Goal: Transaction & Acquisition: Purchase product/service

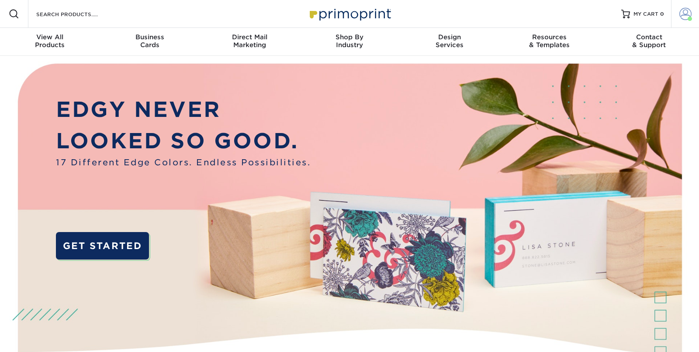
click at [692, 12] on link "Account" at bounding box center [685, 14] width 28 height 28
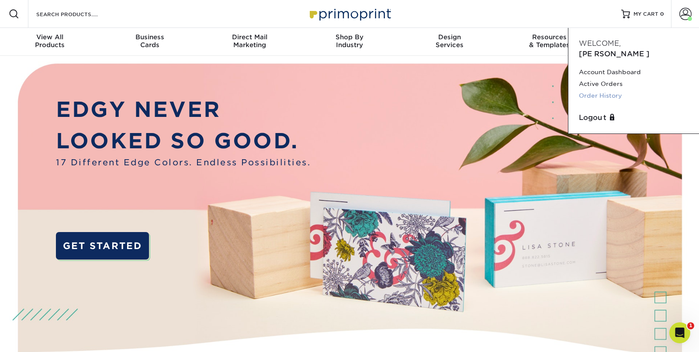
click at [606, 90] on link "Order History" at bounding box center [634, 96] width 110 height 12
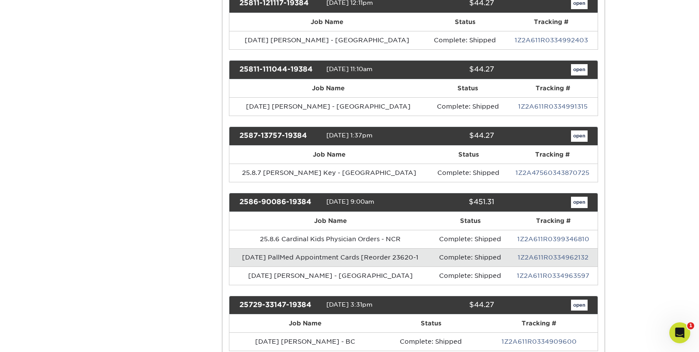
scroll to position [1084, 0]
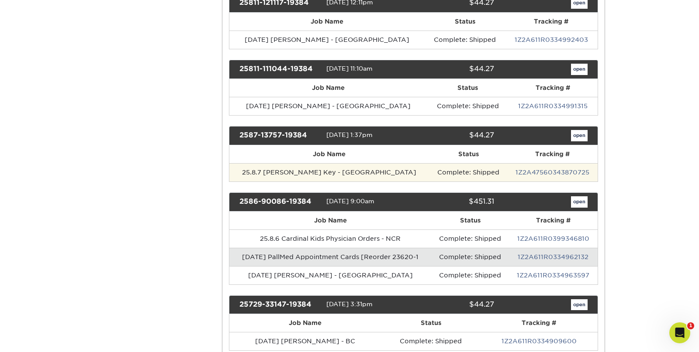
click at [537, 167] on td "1Z2A47560343870725" at bounding box center [552, 172] width 90 height 18
click at [541, 169] on link "1Z2A47560343870725" at bounding box center [552, 172] width 74 height 7
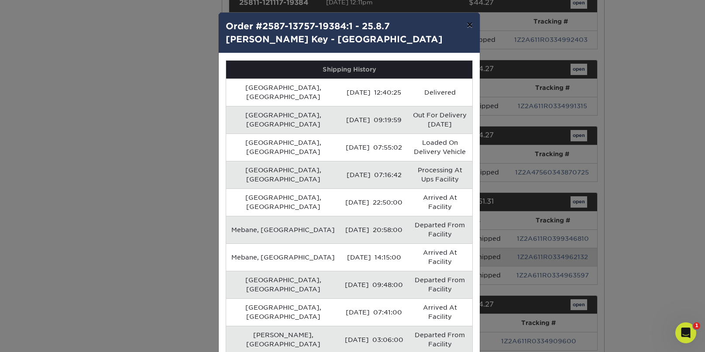
click at [472, 27] on button "×" at bounding box center [470, 25] width 20 height 24
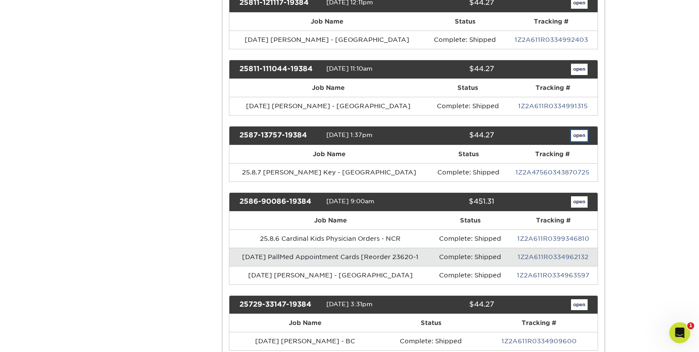
click at [576, 130] on link "open" at bounding box center [579, 135] width 17 height 11
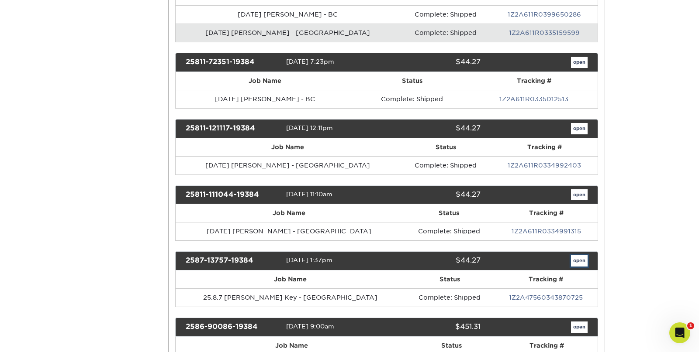
scroll to position [0, 0]
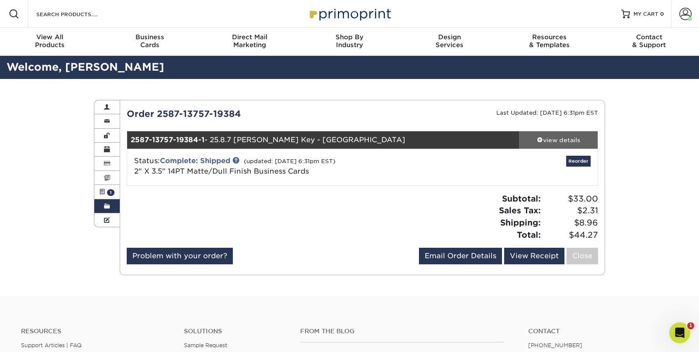
click at [541, 142] on span at bounding box center [540, 140] width 6 height 6
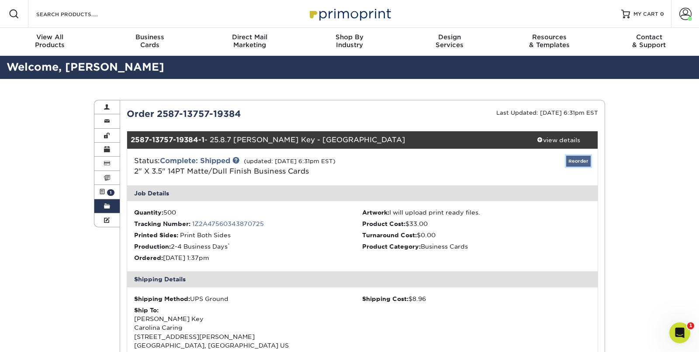
click at [576, 160] on link "Reorder" at bounding box center [578, 161] width 24 height 11
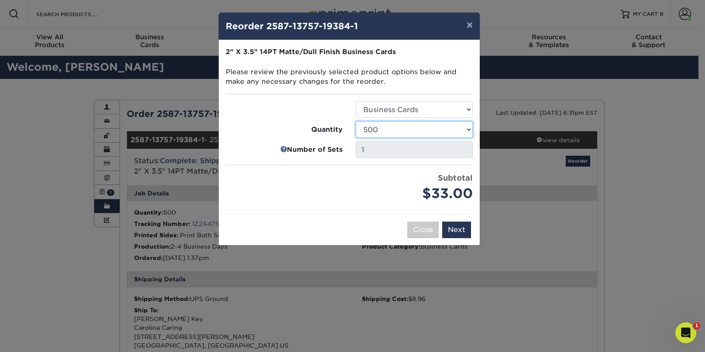
click at [425, 131] on select "100 250 500 1000 2500 5000 7500 10000 15000 20000 25000 30000 35000 40000 45000…" at bounding box center [414, 129] width 117 height 17
select select "52e3d710-0e8f-4d4d-8560-7d4d8655be69"
click at [356, 121] on select "100 250 500 1000 2500 5000 7500 10000 15000 20000 25000 30000 35000 40000 45000…" at bounding box center [414, 129] width 117 height 17
click at [456, 229] on button "Next" at bounding box center [456, 230] width 29 height 17
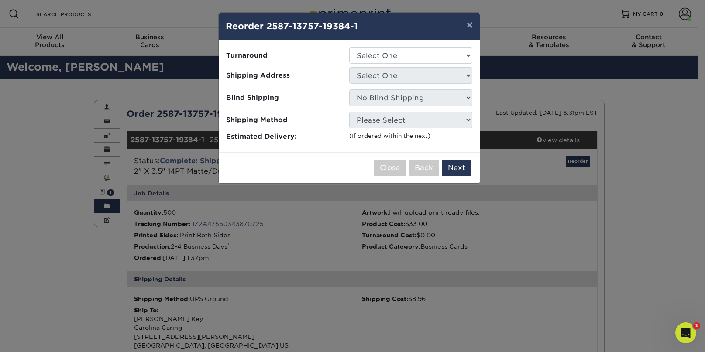
click at [428, 45] on div "Please select all options to continue. Only quantities that can be shipped to t…" at bounding box center [349, 96] width 261 height 112
click at [427, 59] on select "Select One 2-4 Business Days 2 Day Next Business Day" at bounding box center [410, 55] width 123 height 17
select select "bbae0db4-e4ea-4d4a-8a0b-eb00eeb16e68"
click at [349, 47] on select "Select One 2-4 Business Days 2 Day Next Business Day" at bounding box center [410, 55] width 123 height 17
click at [438, 73] on select "Select One Business Cards - Leanne King Carolina Caring Carolina Caring Carolin…" at bounding box center [410, 75] width 123 height 17
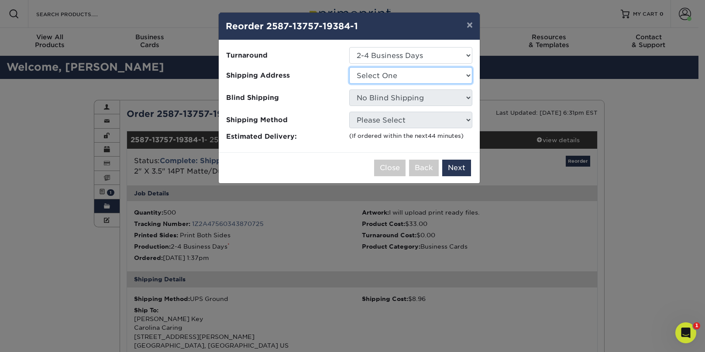
select select "139857"
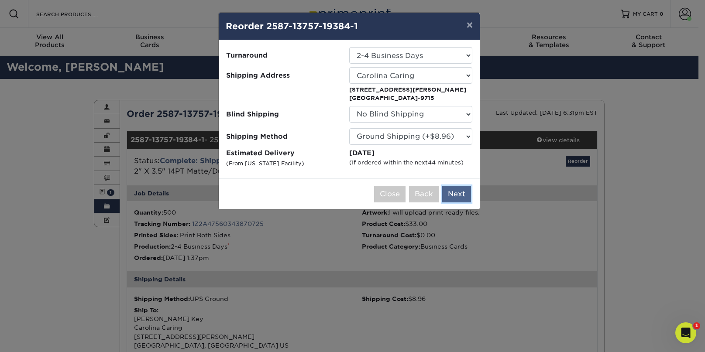
click at [459, 194] on button "Next" at bounding box center [456, 194] width 29 height 17
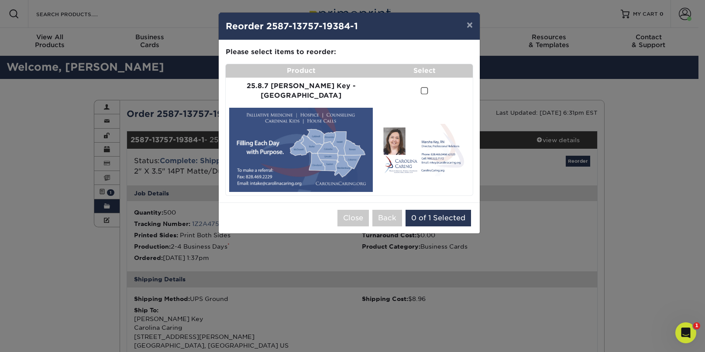
click at [421, 87] on span at bounding box center [424, 91] width 7 height 8
click at [0, 0] on input "checkbox" at bounding box center [0, 0] width 0 height 0
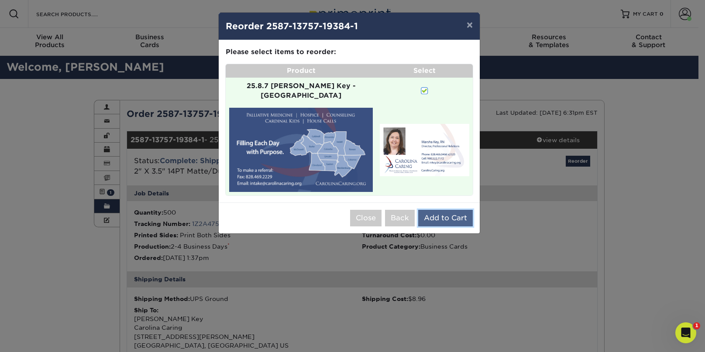
click at [454, 210] on button "Add to Cart" at bounding box center [445, 218] width 55 height 17
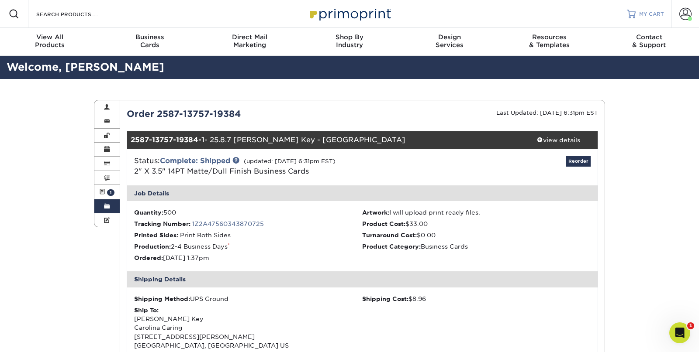
click at [642, 11] on span "MY CART" at bounding box center [651, 13] width 25 height 7
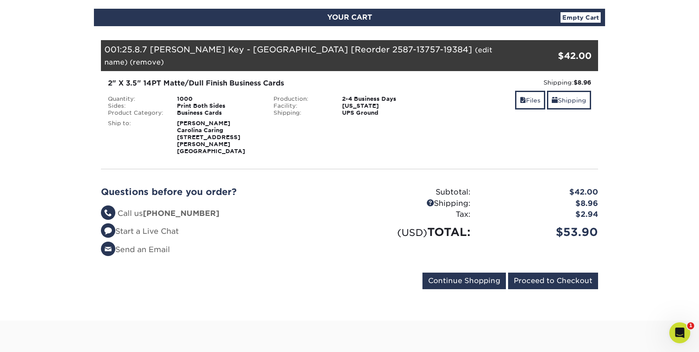
scroll to position [100, 0]
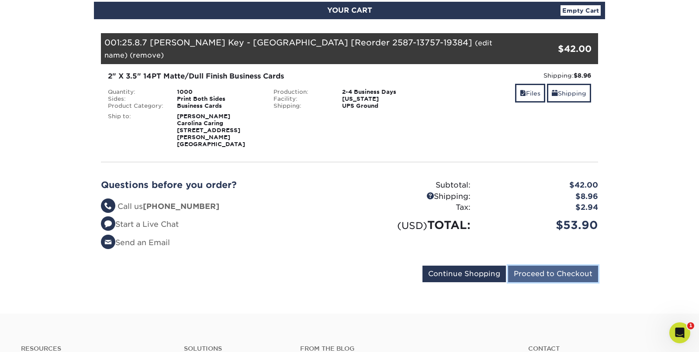
click at [544, 266] on input "Proceed to Checkout" at bounding box center [553, 274] width 90 height 17
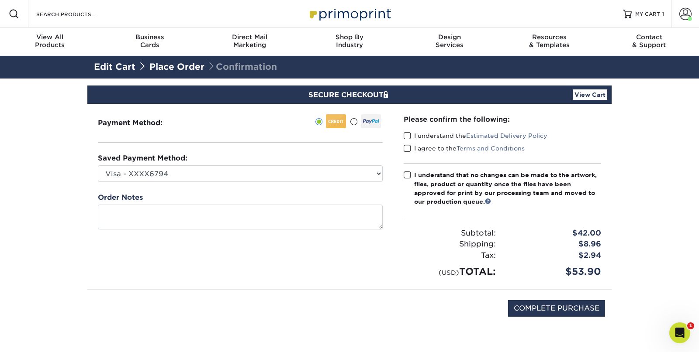
click at [411, 138] on label "I understand the Estimated Delivery Policy" at bounding box center [476, 135] width 144 height 9
click at [0, 0] on input "I understand the Estimated Delivery Policy" at bounding box center [0, 0] width 0 height 0
click at [407, 153] on div "I agree to the Terms and Conditions" at bounding box center [502, 150] width 197 height 12
click at [409, 149] on span at bounding box center [407, 149] width 7 height 8
click at [0, 0] on input "I agree to the Terms and Conditions" at bounding box center [0, 0] width 0 height 0
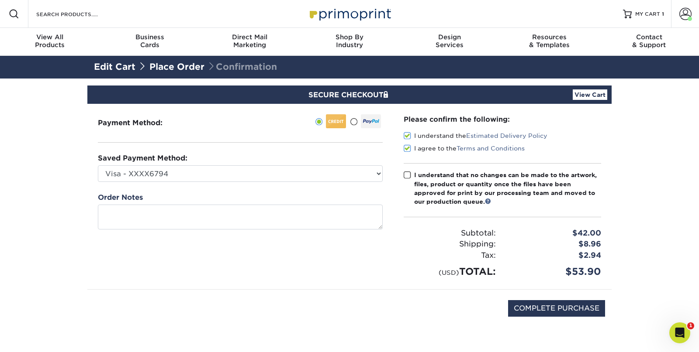
click at [408, 172] on span at bounding box center [407, 175] width 7 height 8
click at [0, 0] on input "I understand that no changes can be made to the artwork, files, product or quan…" at bounding box center [0, 0] width 0 height 0
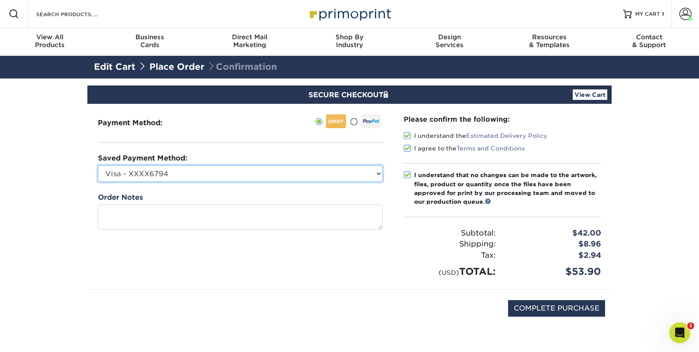
click at [382, 175] on select "Visa - XXXX6794 Visa - XXXX7081 Visa - XXXX2172 Visa - XXXX1584 Visa - XXXX7084…" at bounding box center [240, 174] width 285 height 17
select select "69163"
click at [98, 166] on select "Visa - XXXX6794 Visa - XXXX7081 Visa - XXXX2172 Visa - XXXX1584 Visa - XXXX7084…" at bounding box center [240, 174] width 285 height 17
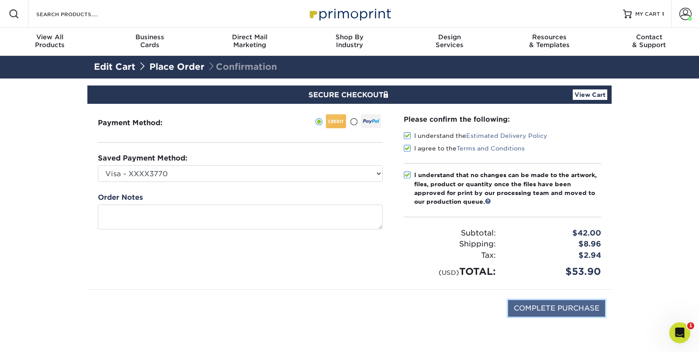
click at [553, 313] on input "COMPLETE PURCHASE" at bounding box center [556, 308] width 97 height 17
type input "PROCESSING, PLEASE WAIT..."
